Goal: Information Seeking & Learning: Learn about a topic

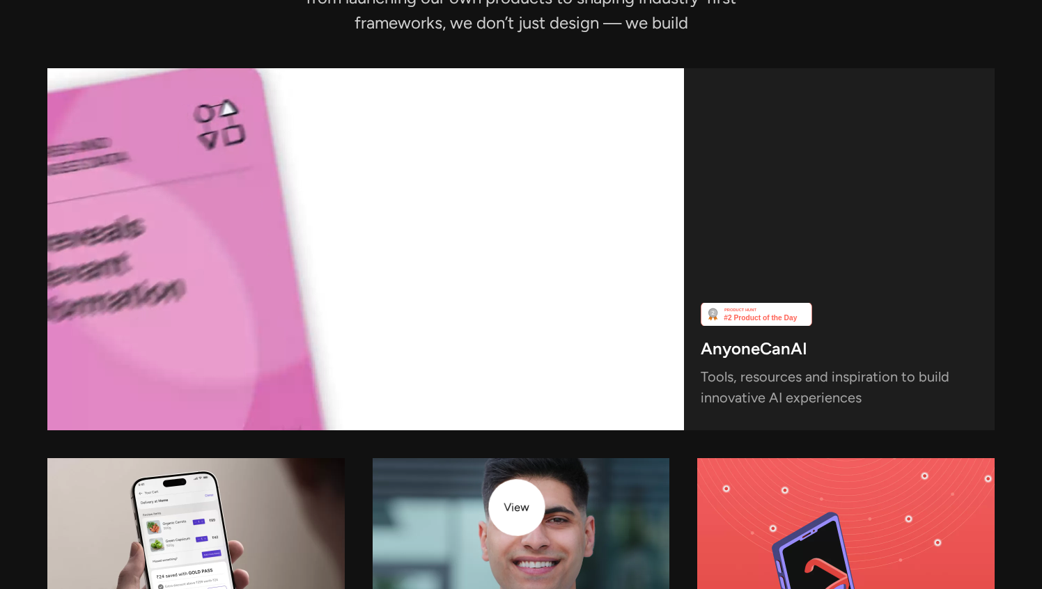
scroll to position [3616, 0]
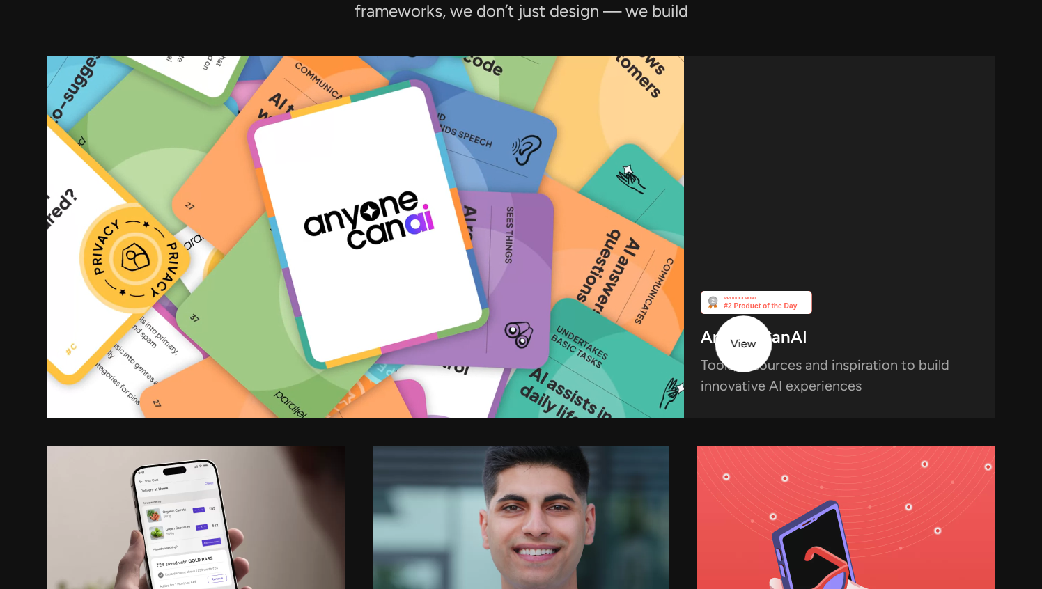
click at [743, 344] on h3 "AnyoneCanAI" at bounding box center [754, 340] width 107 height 19
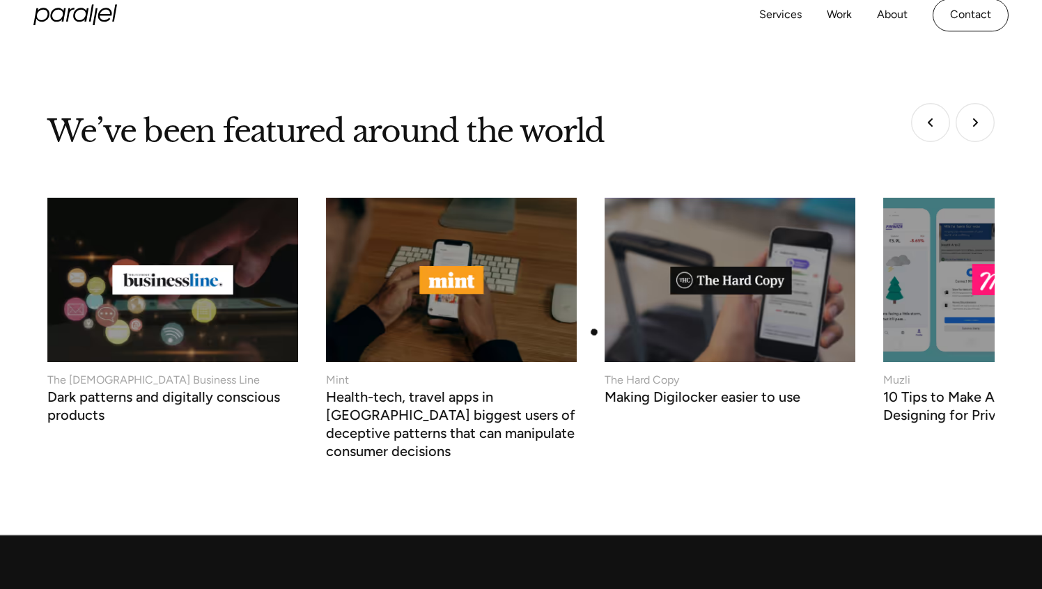
scroll to position [5384, 0]
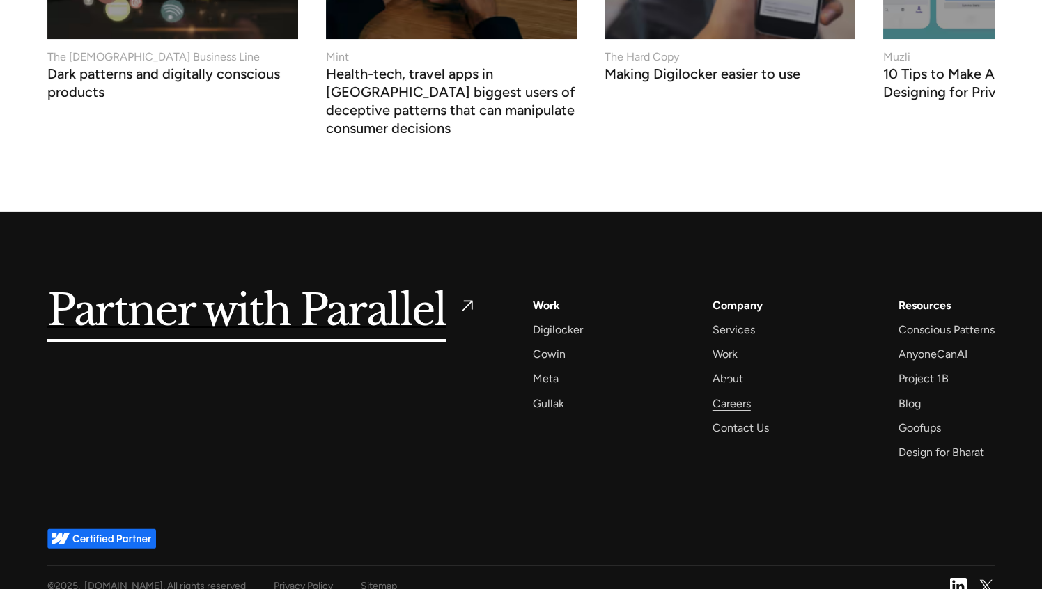
click at [721, 394] on div "Careers" at bounding box center [732, 403] width 38 height 19
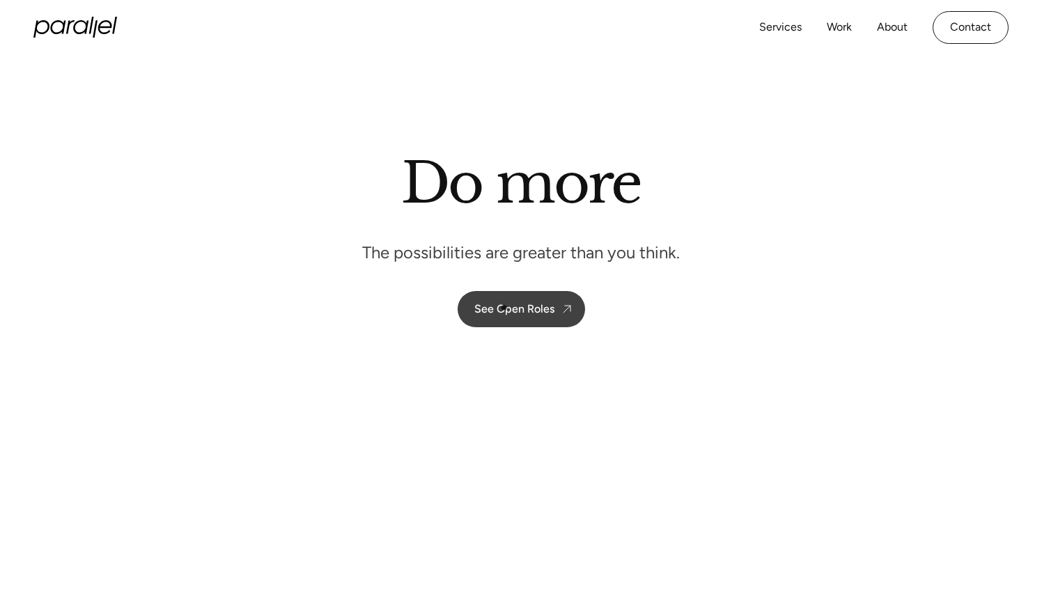
click at [504, 307] on div "See Open Roles" at bounding box center [514, 308] width 80 height 13
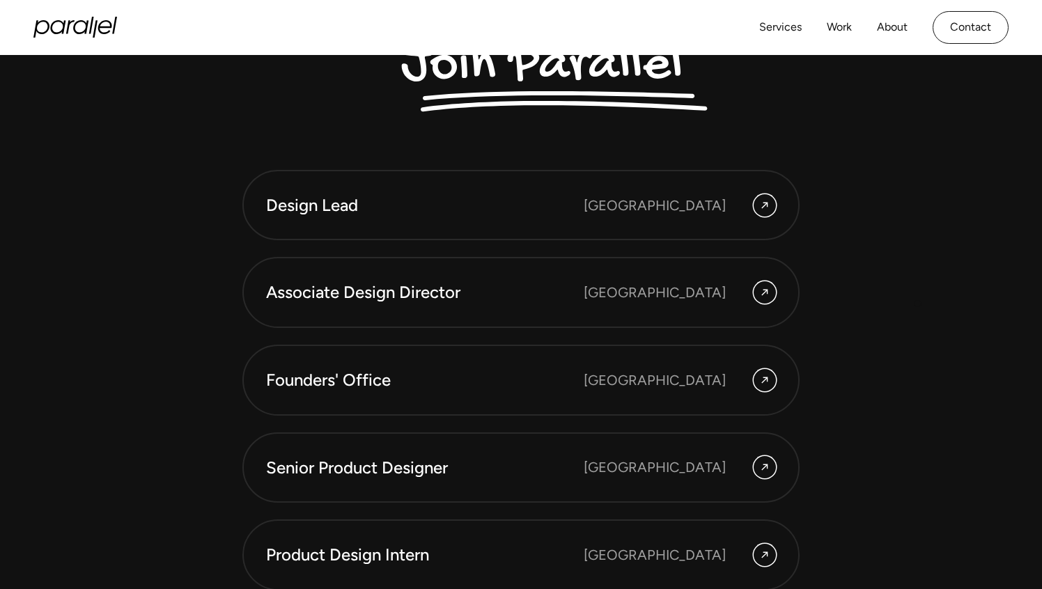
scroll to position [3714, 0]
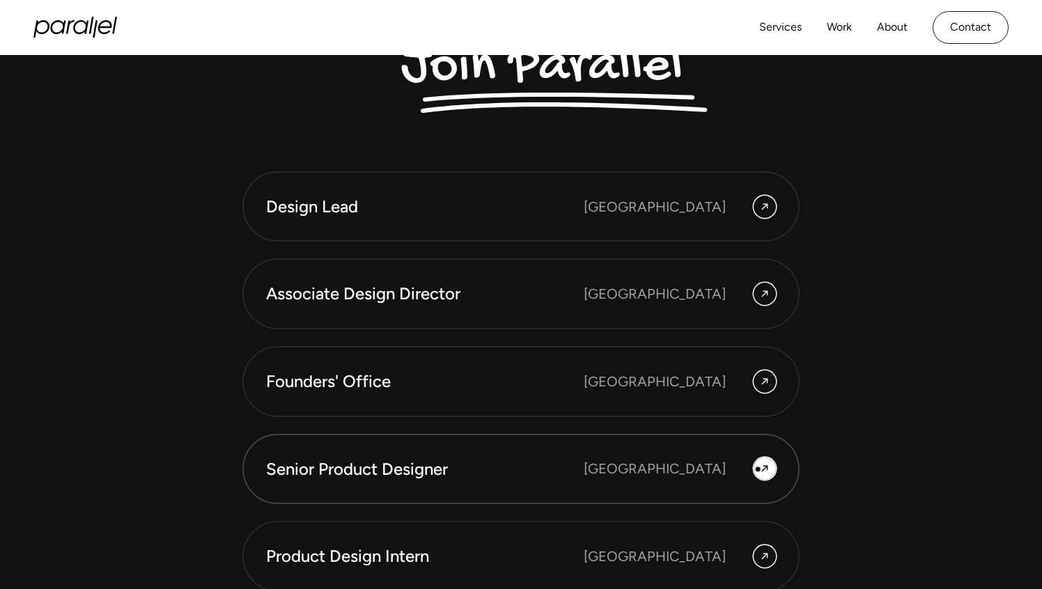
click at [758, 470] on div at bounding box center [765, 469] width 22 height 22
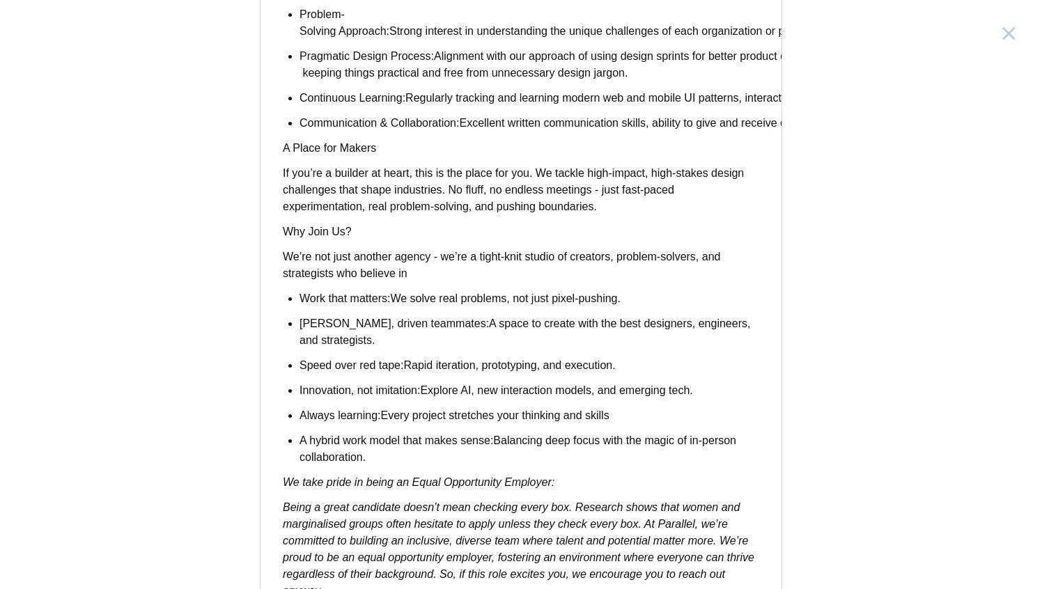
scroll to position [1077, 0]
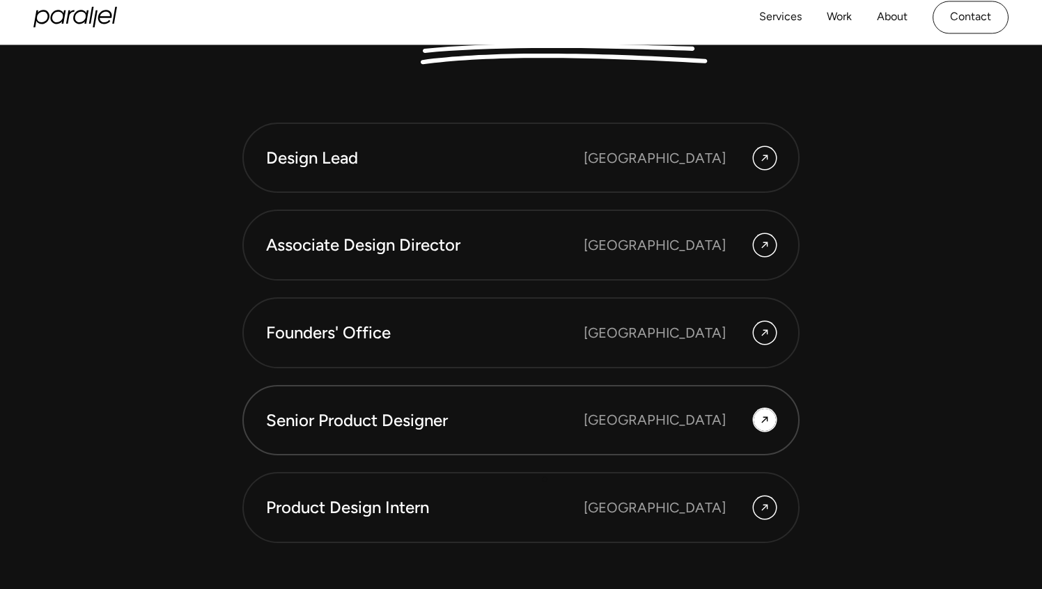
scroll to position [3761, 0]
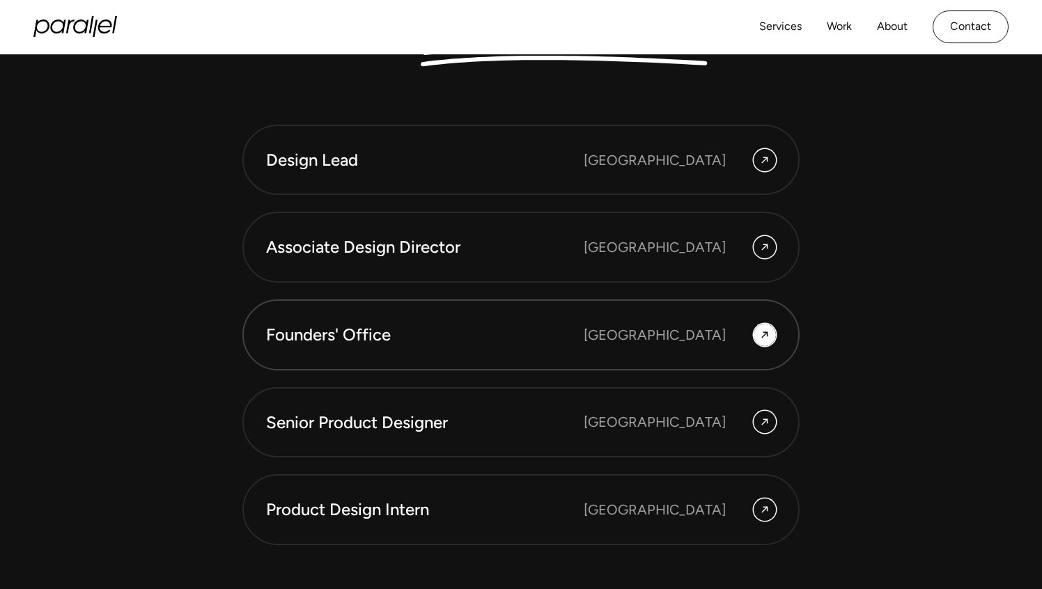
click at [564, 321] on link "Founders' Office Bengaluru" at bounding box center [520, 335] width 557 height 71
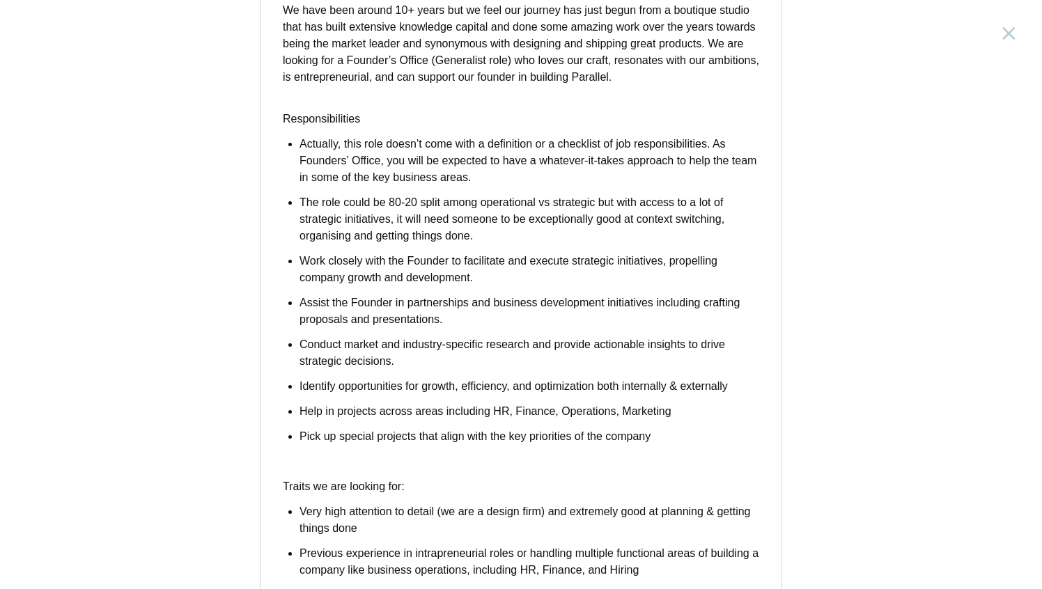
scroll to position [284, 0]
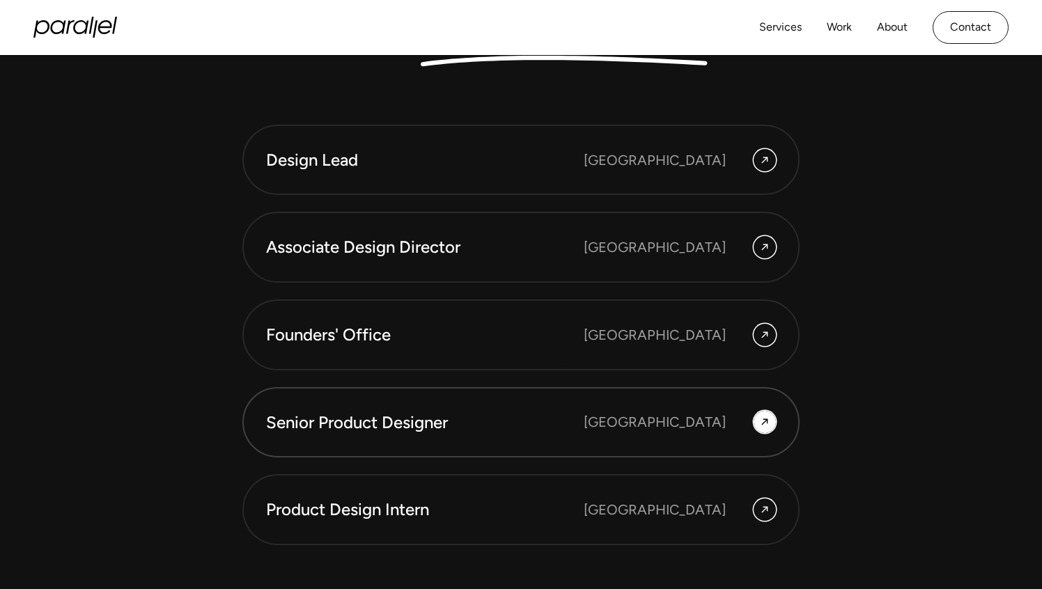
click at [568, 412] on div "Senior Product Designer" at bounding box center [425, 423] width 318 height 24
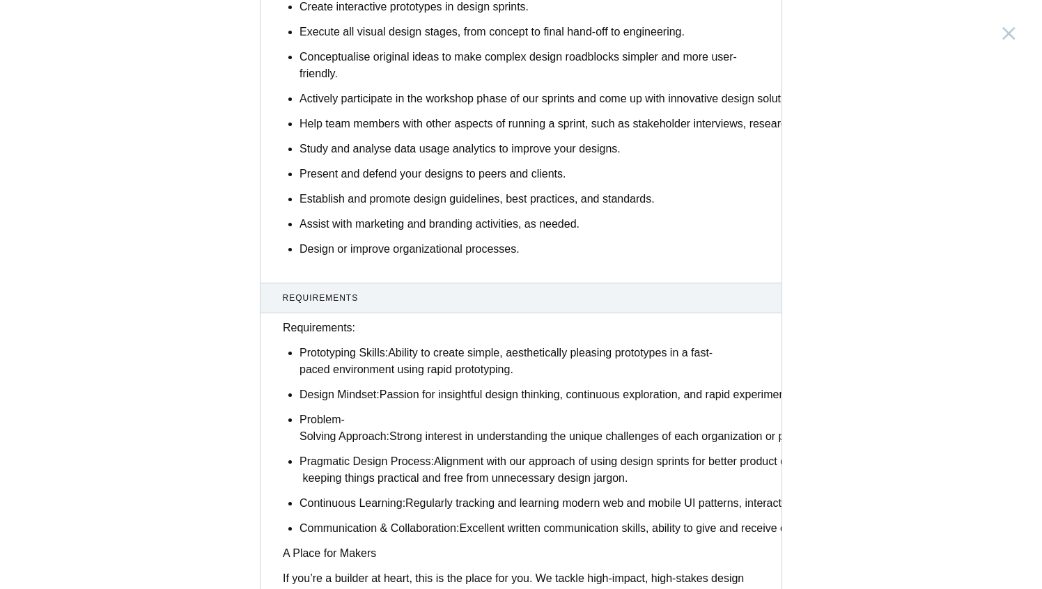
scroll to position [405, 0]
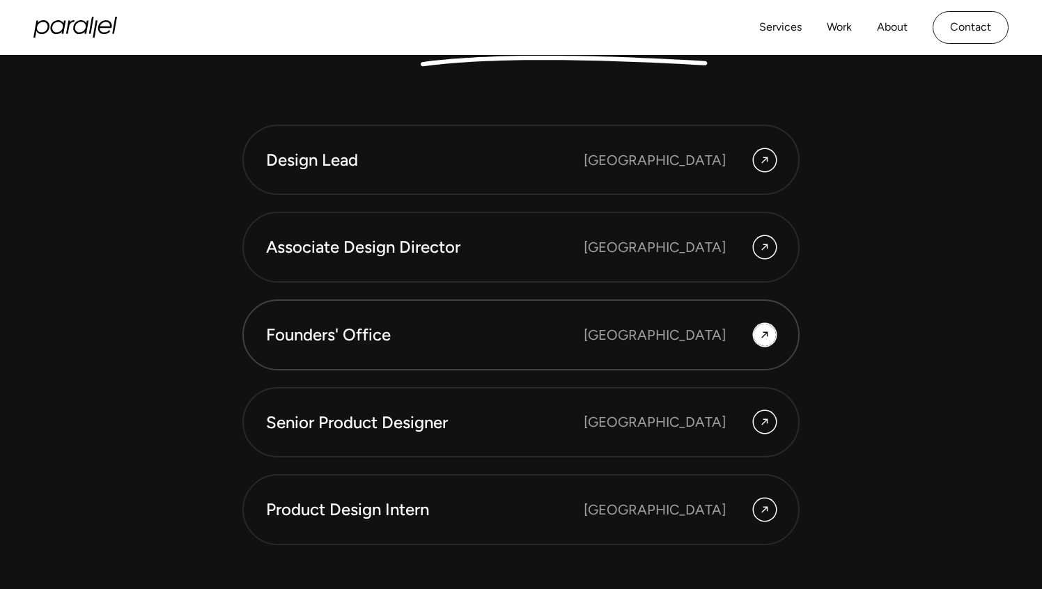
click at [552, 351] on link "Founders' Office Bengaluru" at bounding box center [520, 335] width 557 height 71
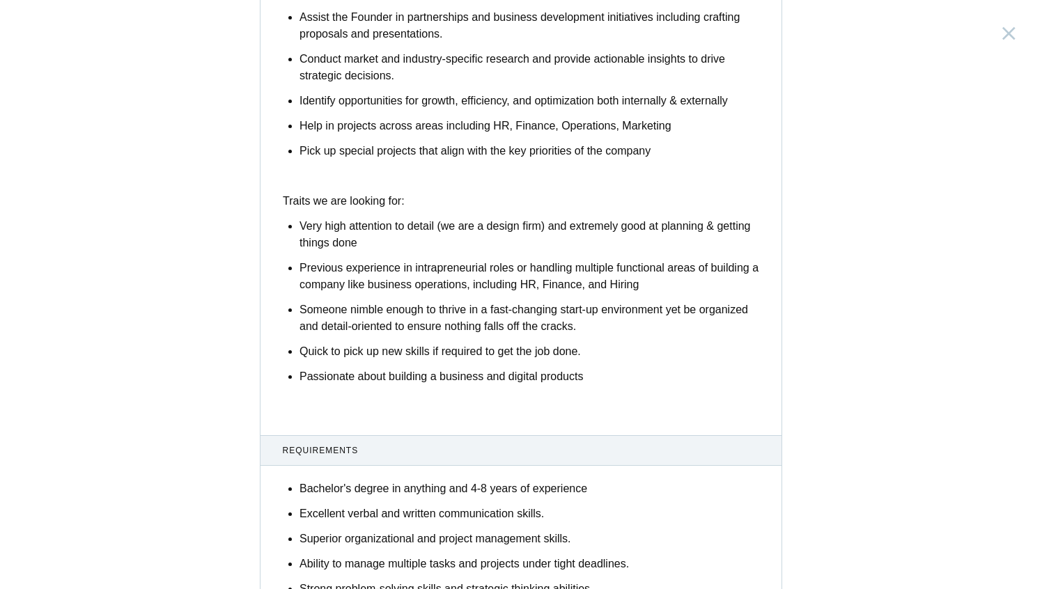
scroll to position [543, 0]
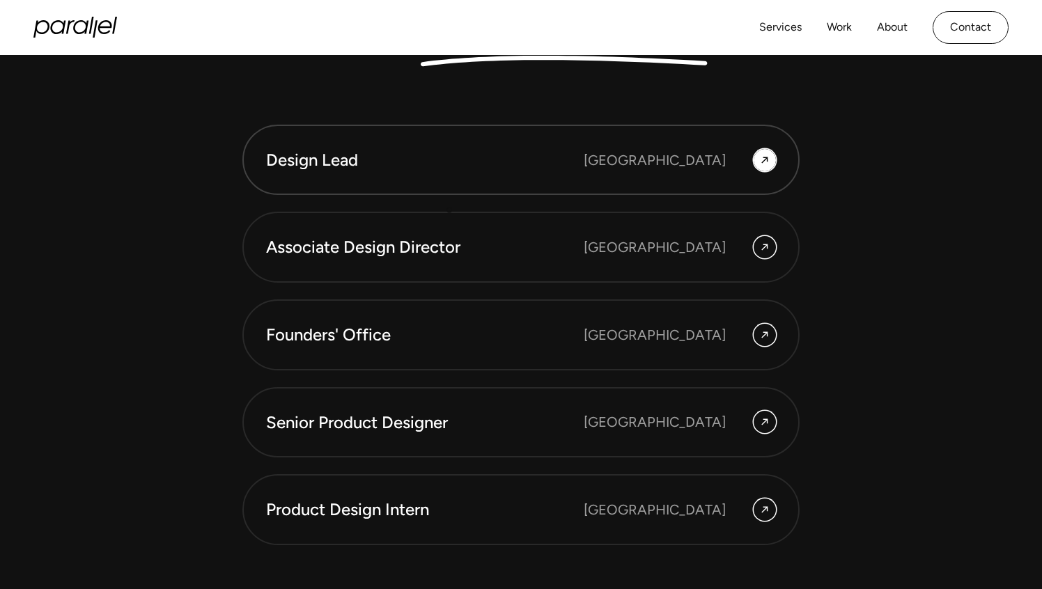
click at [459, 167] on div "Design Lead" at bounding box center [425, 160] width 318 height 24
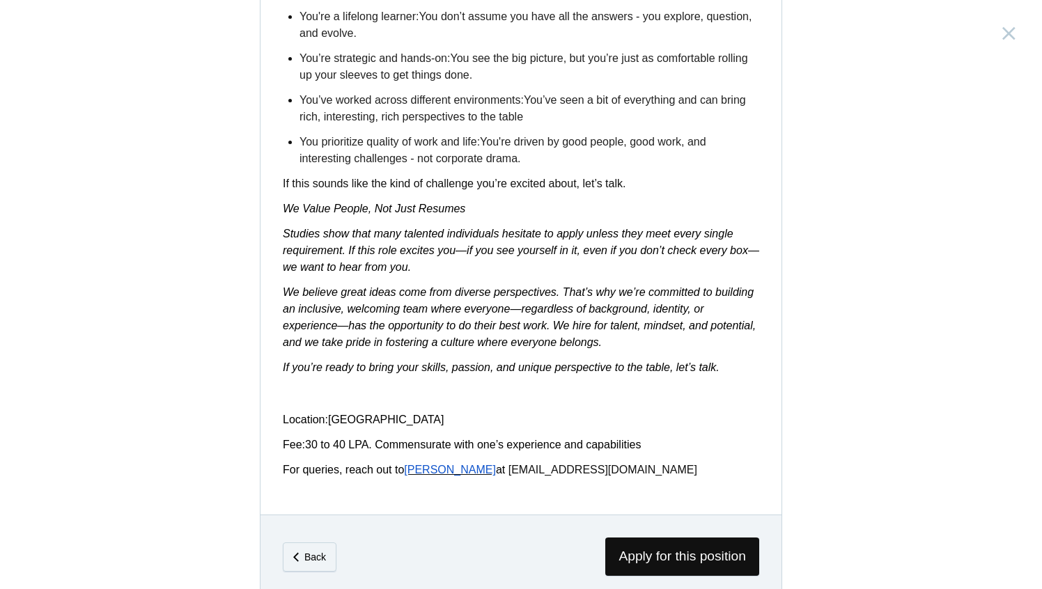
scroll to position [2134, 0]
click at [440, 475] on span "Apoorva" at bounding box center [450, 469] width 92 height 12
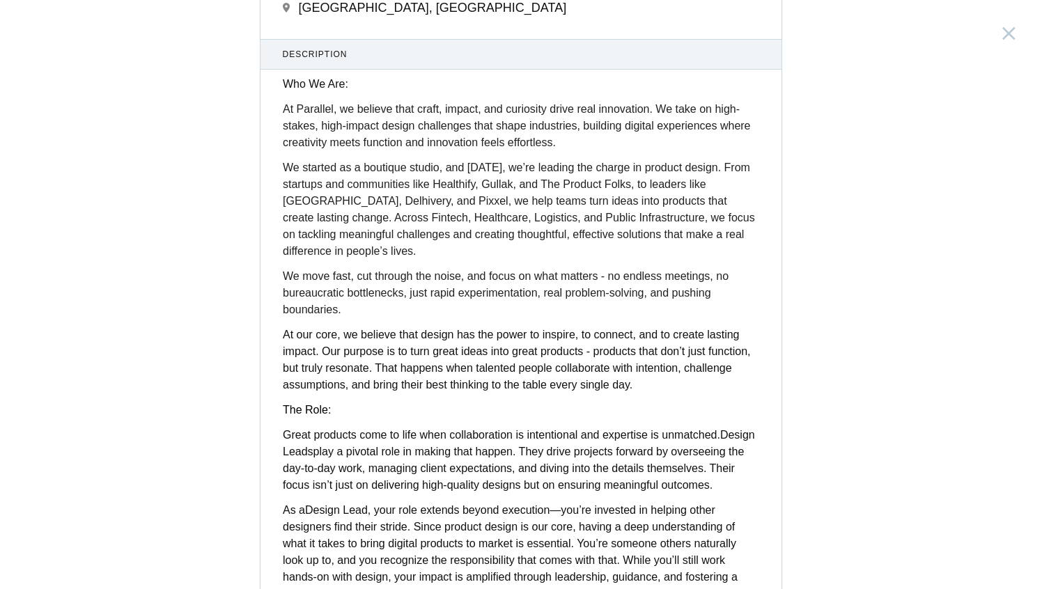
scroll to position [0, 0]
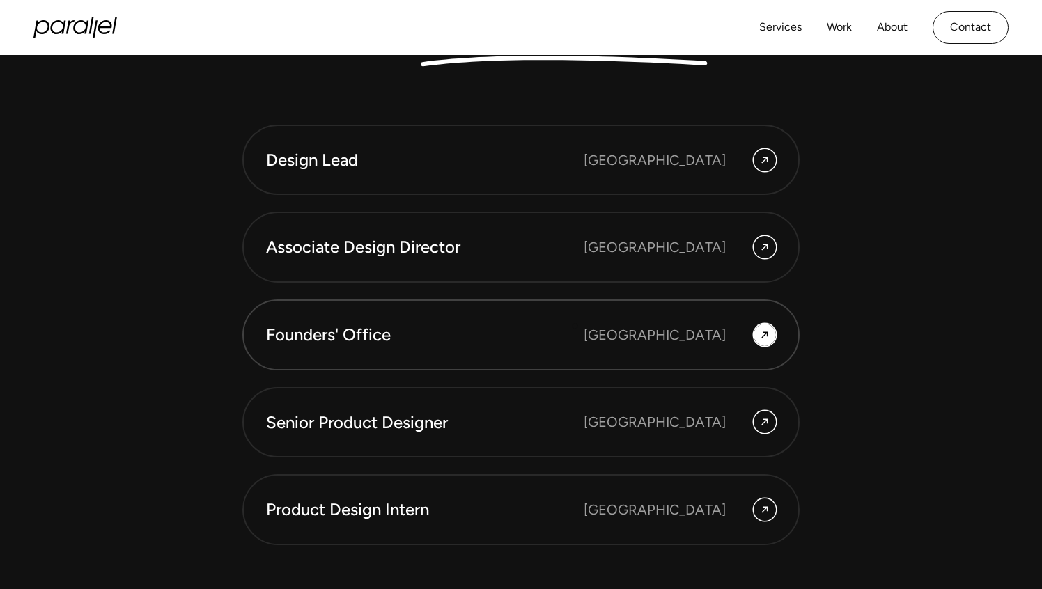
click at [575, 325] on div "Founders' Office" at bounding box center [425, 335] width 318 height 24
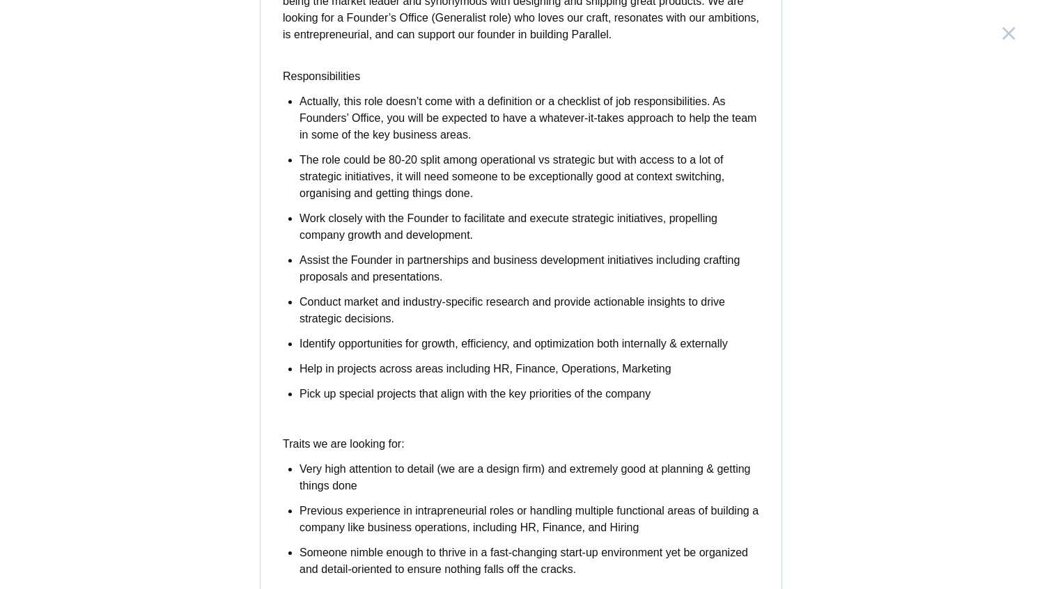
scroll to position [287, 0]
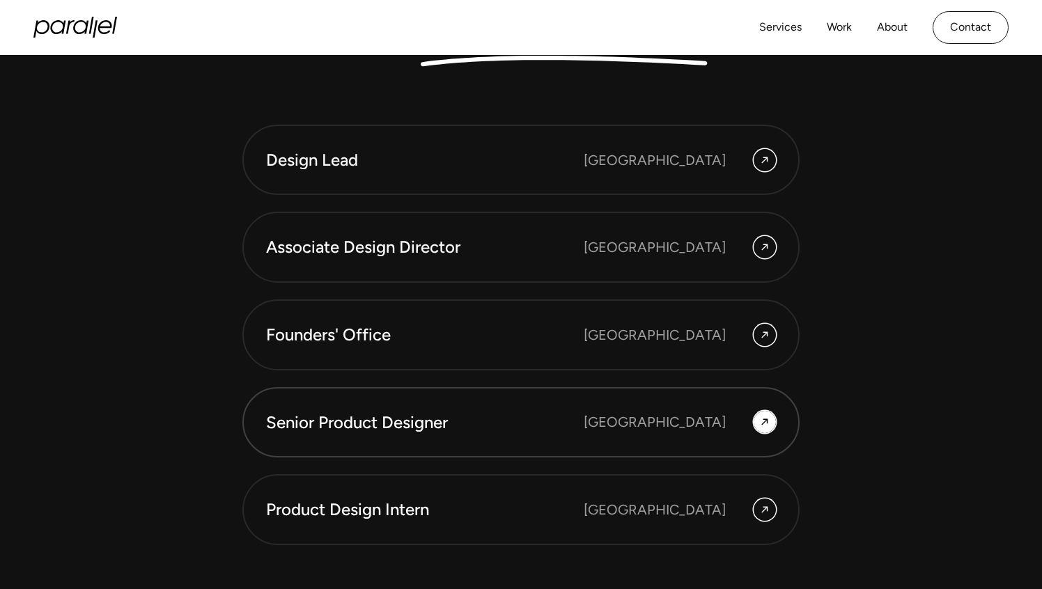
click at [536, 413] on div "Senior Product Designer" at bounding box center [425, 423] width 318 height 24
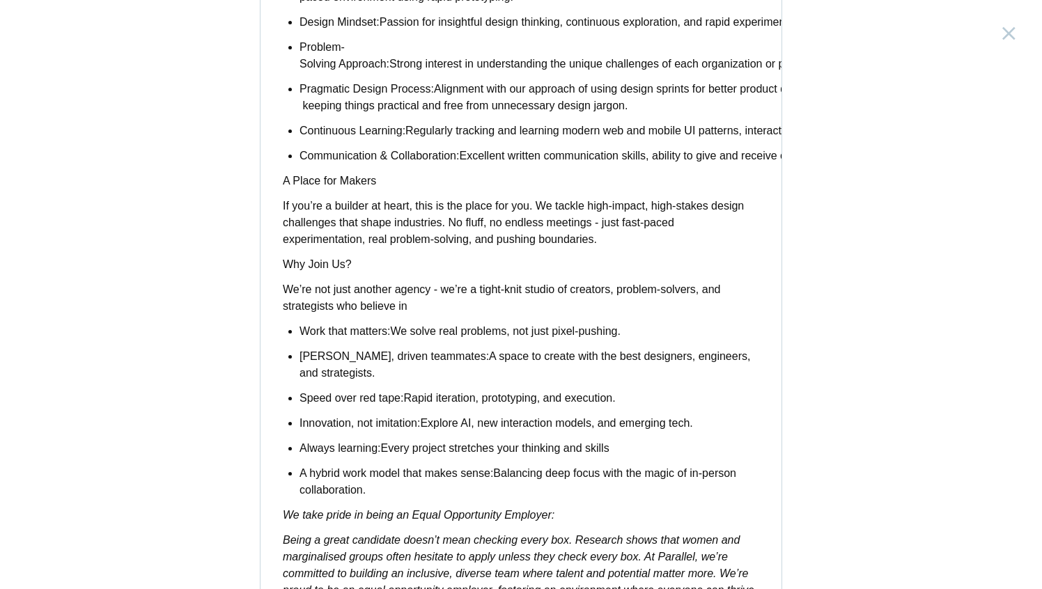
scroll to position [915, 0]
